Goal: Check status: Check status

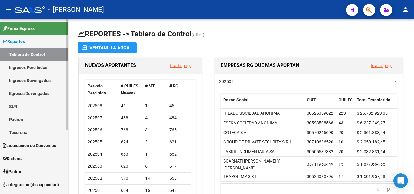
click at [15, 118] on link "Padrón" at bounding box center [34, 119] width 68 height 13
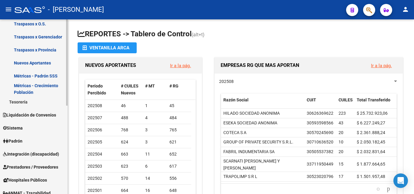
scroll to position [121, 0]
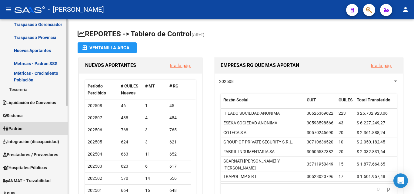
click at [22, 128] on span "Padrón" at bounding box center [12, 129] width 19 height 7
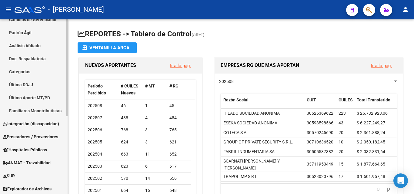
scroll to position [19, 0]
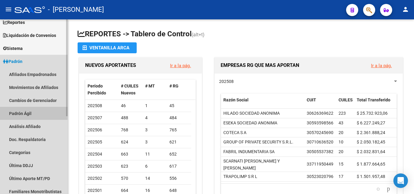
click at [30, 112] on link "Padrón Ágil" at bounding box center [34, 113] width 68 height 13
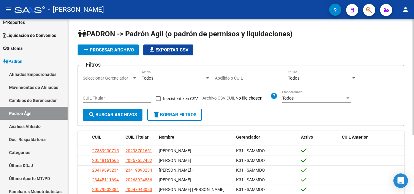
drag, startPoint x: 231, startPoint y: 81, endPoint x: 219, endPoint y: 78, distance: 13.1
click at [219, 78] on input "Apellido o CUIL" at bounding box center [249, 78] width 69 height 5
paste input "20326781925"
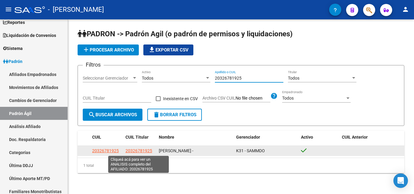
type input "20326781925"
click at [140, 149] on span "20326781925" at bounding box center [139, 151] width 27 height 5
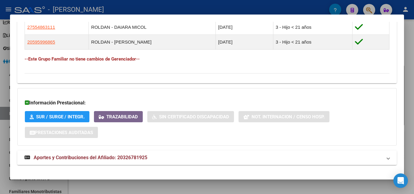
scroll to position [384, 0]
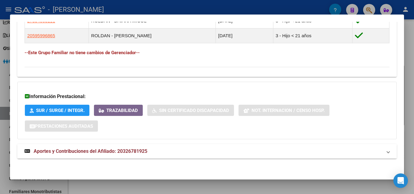
click at [119, 149] on span "Aportes y Contribuciones del Afiliado: 20326781925" at bounding box center [91, 152] width 114 height 6
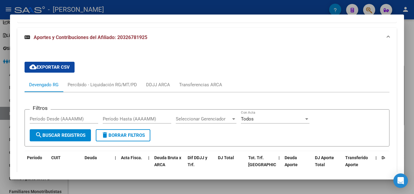
scroll to position [581, 0]
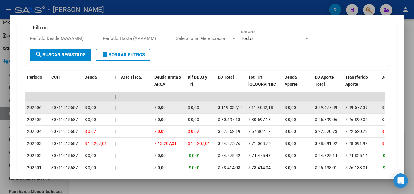
drag, startPoint x: 234, startPoint y: 104, endPoint x: 244, endPoint y: 103, distance: 9.7
click at [244, 103] on datatable-body-cell "$ 119.032,18" at bounding box center [231, 108] width 30 height 12
